Goal: Navigation & Orientation: Find specific page/section

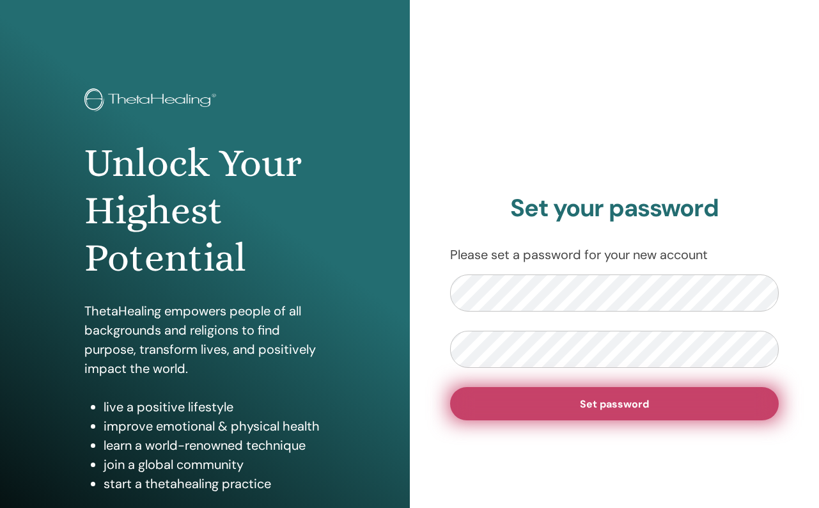
click at [609, 409] on span "Set password" at bounding box center [614, 403] width 69 height 13
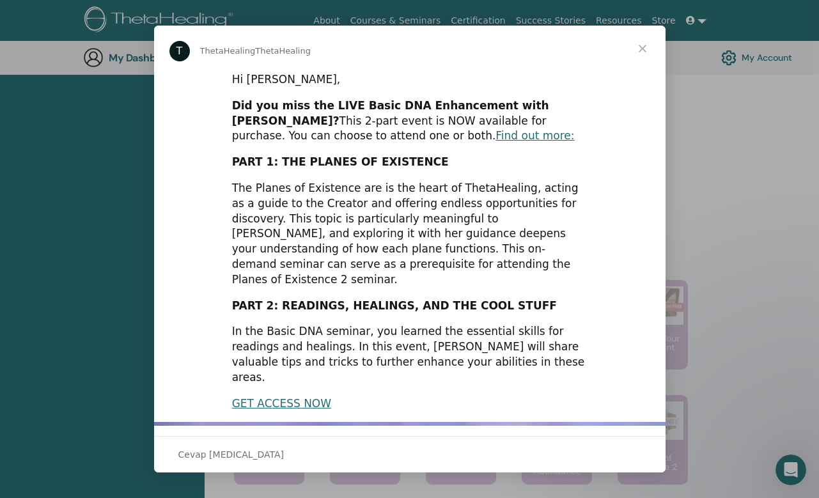
click at [643, 47] on span "Kapat" at bounding box center [643, 49] width 46 height 46
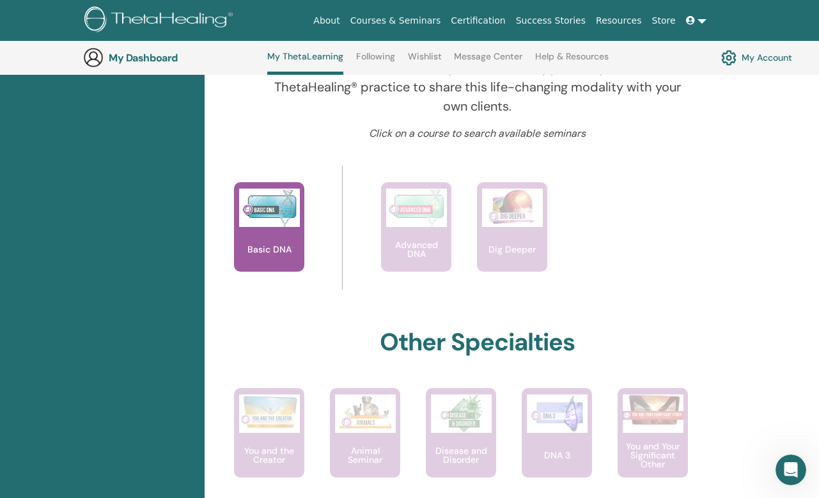
scroll to position [470, 0]
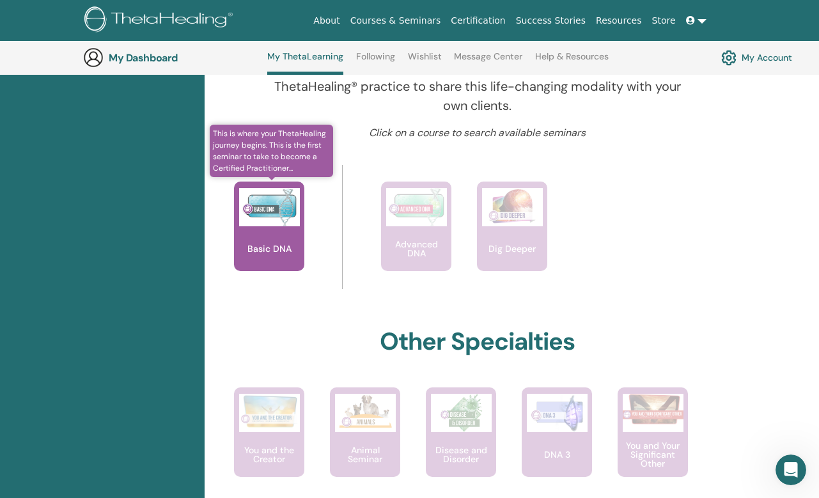
click at [287, 237] on div "Basic DNA" at bounding box center [269, 227] width 70 height 90
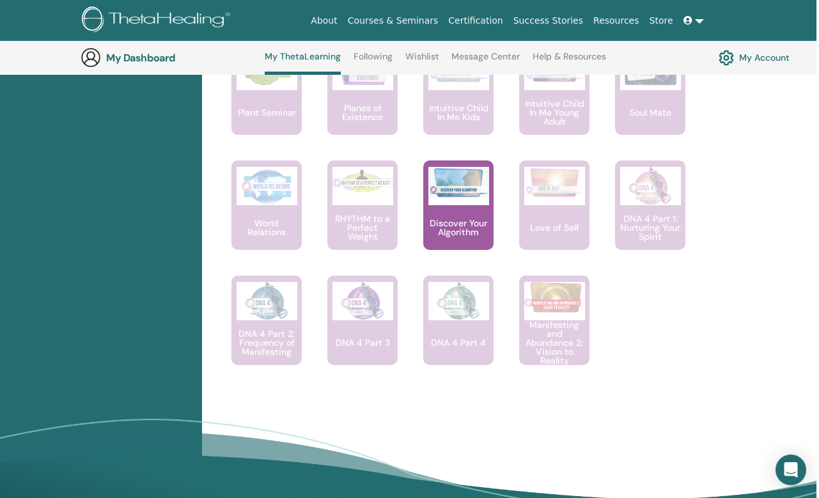
scroll to position [1044, 3]
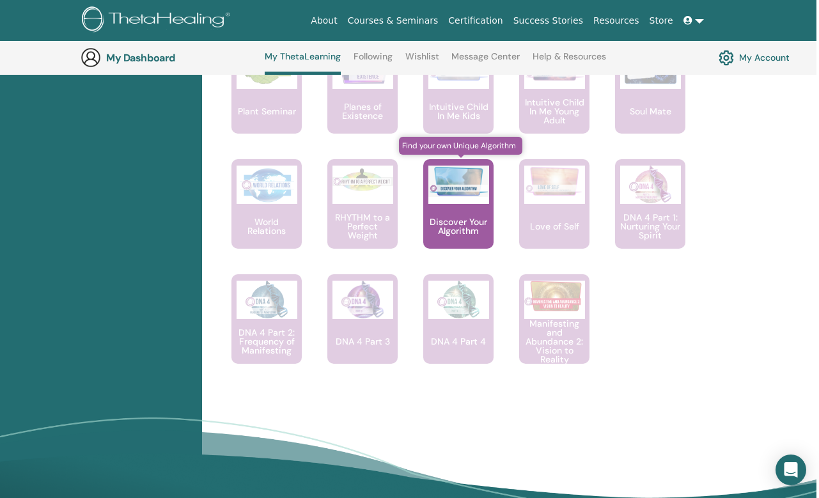
click at [460, 188] on img at bounding box center [459, 181] width 61 height 31
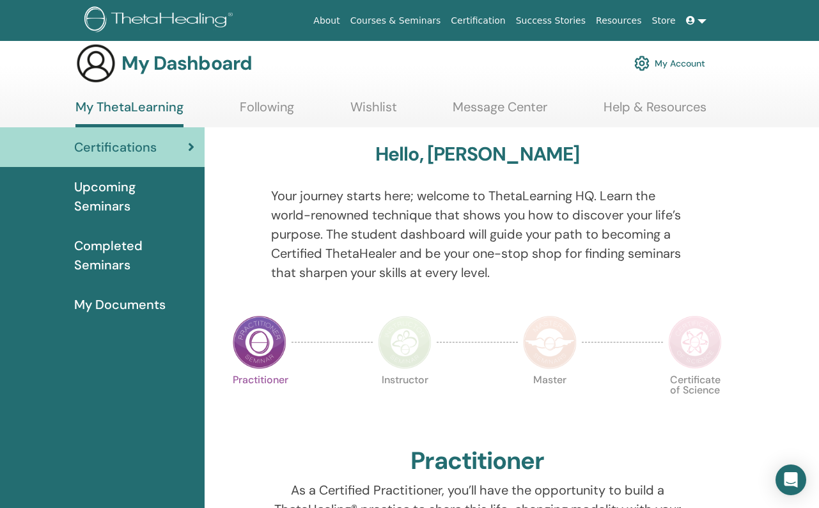
scroll to position [9, 0]
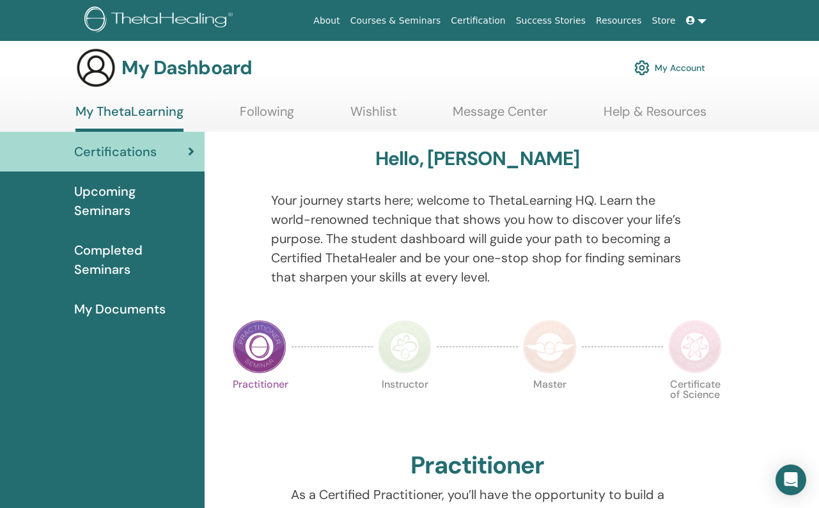
click at [276, 111] on link "Following" at bounding box center [267, 116] width 54 height 25
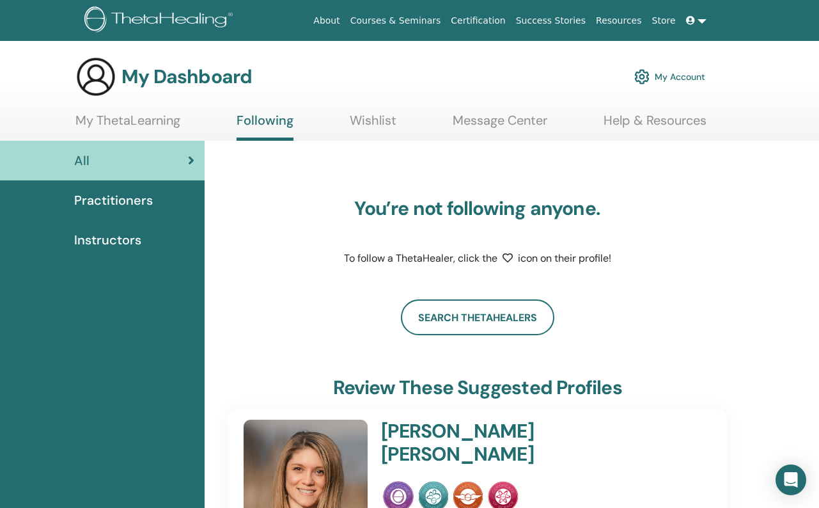
click at [113, 241] on span "Instructors" at bounding box center [107, 239] width 67 height 19
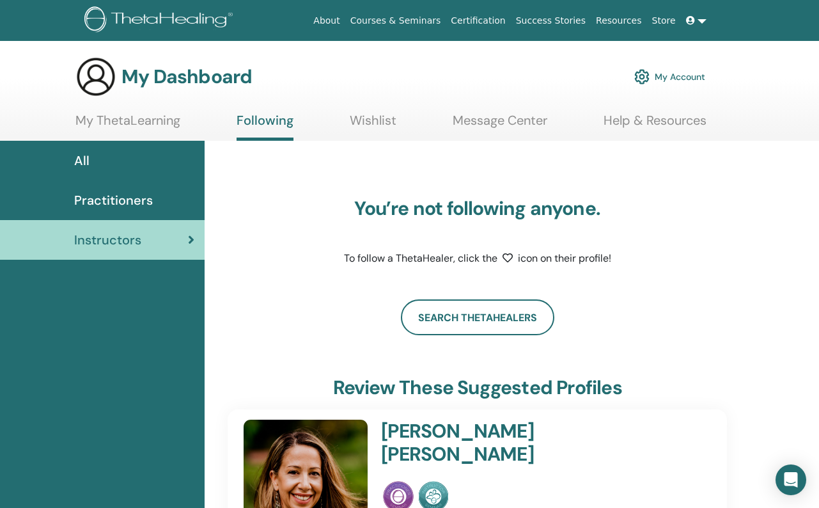
click at [343, 20] on link "About" at bounding box center [326, 21] width 36 height 24
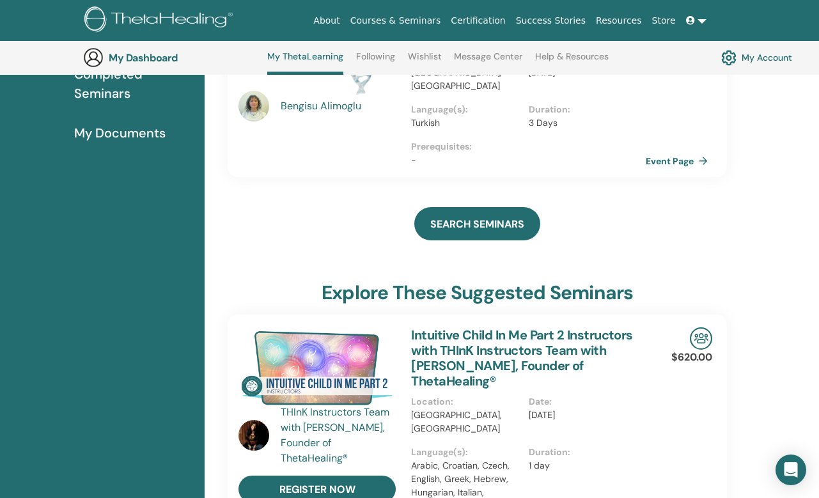
scroll to position [205, 0]
